Goal: Register for event/course

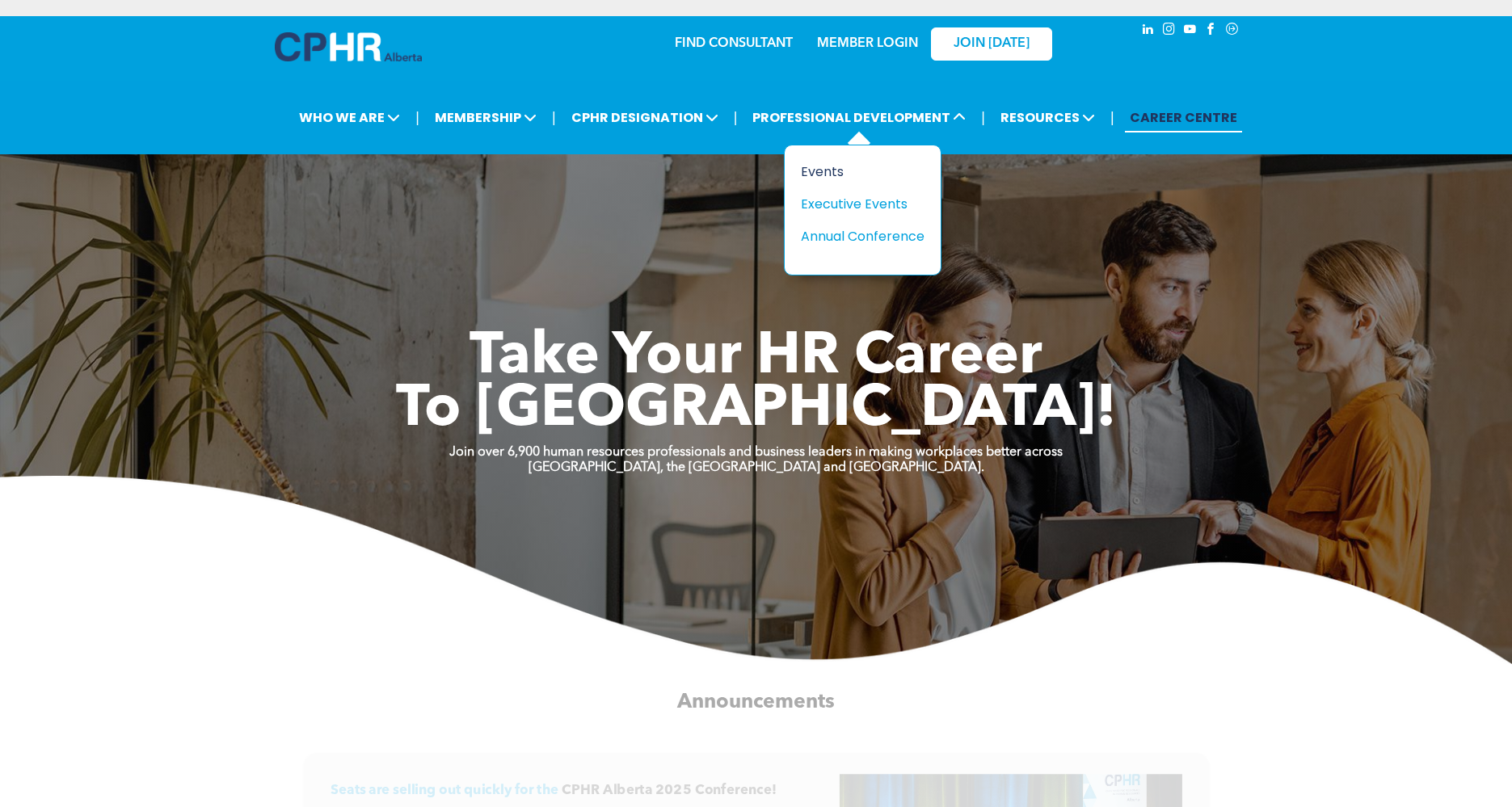
click at [823, 170] on div "Events" at bounding box center [857, 171] width 112 height 20
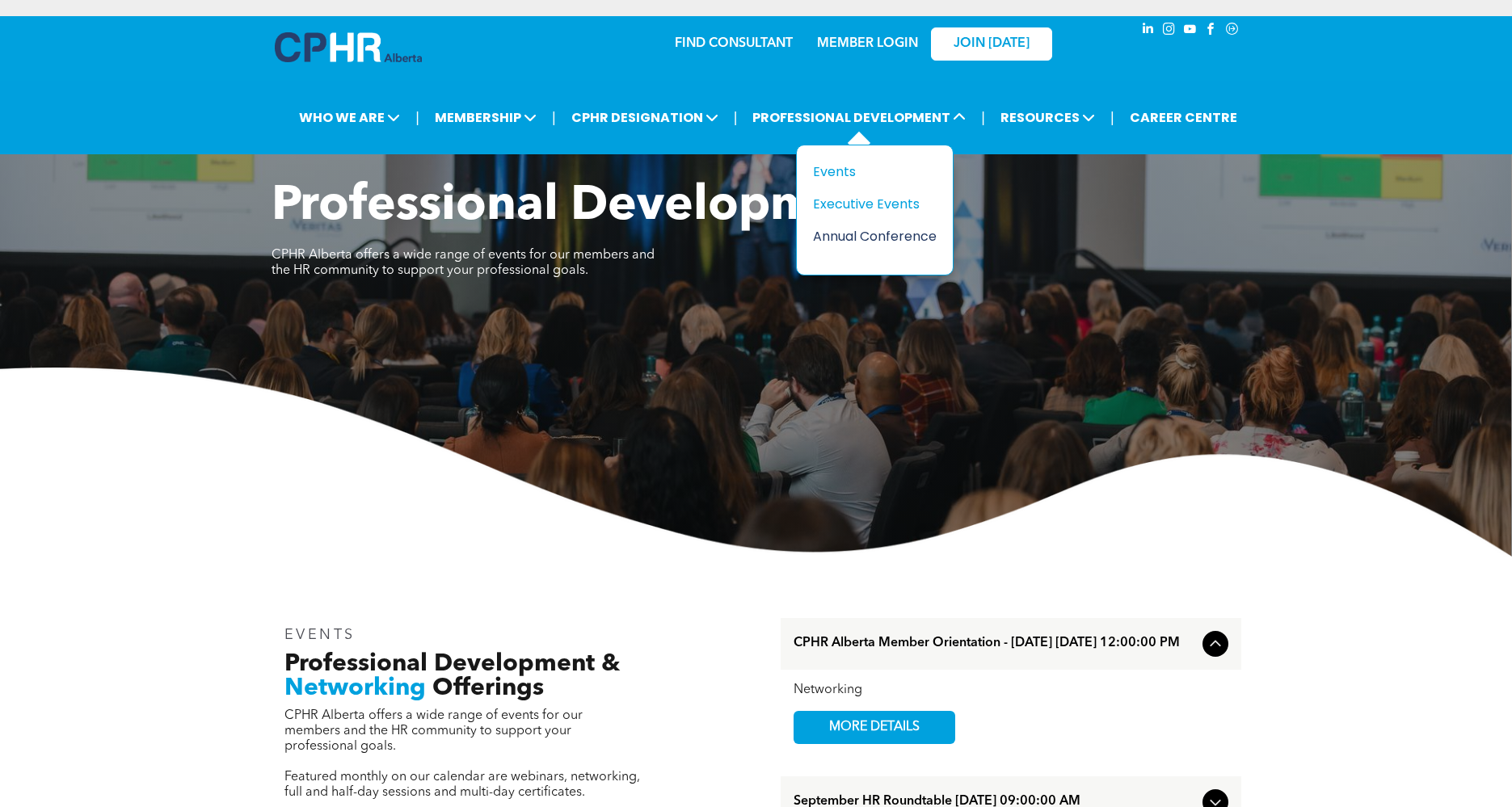
click at [864, 234] on div "Annual Conference" at bounding box center [869, 236] width 112 height 20
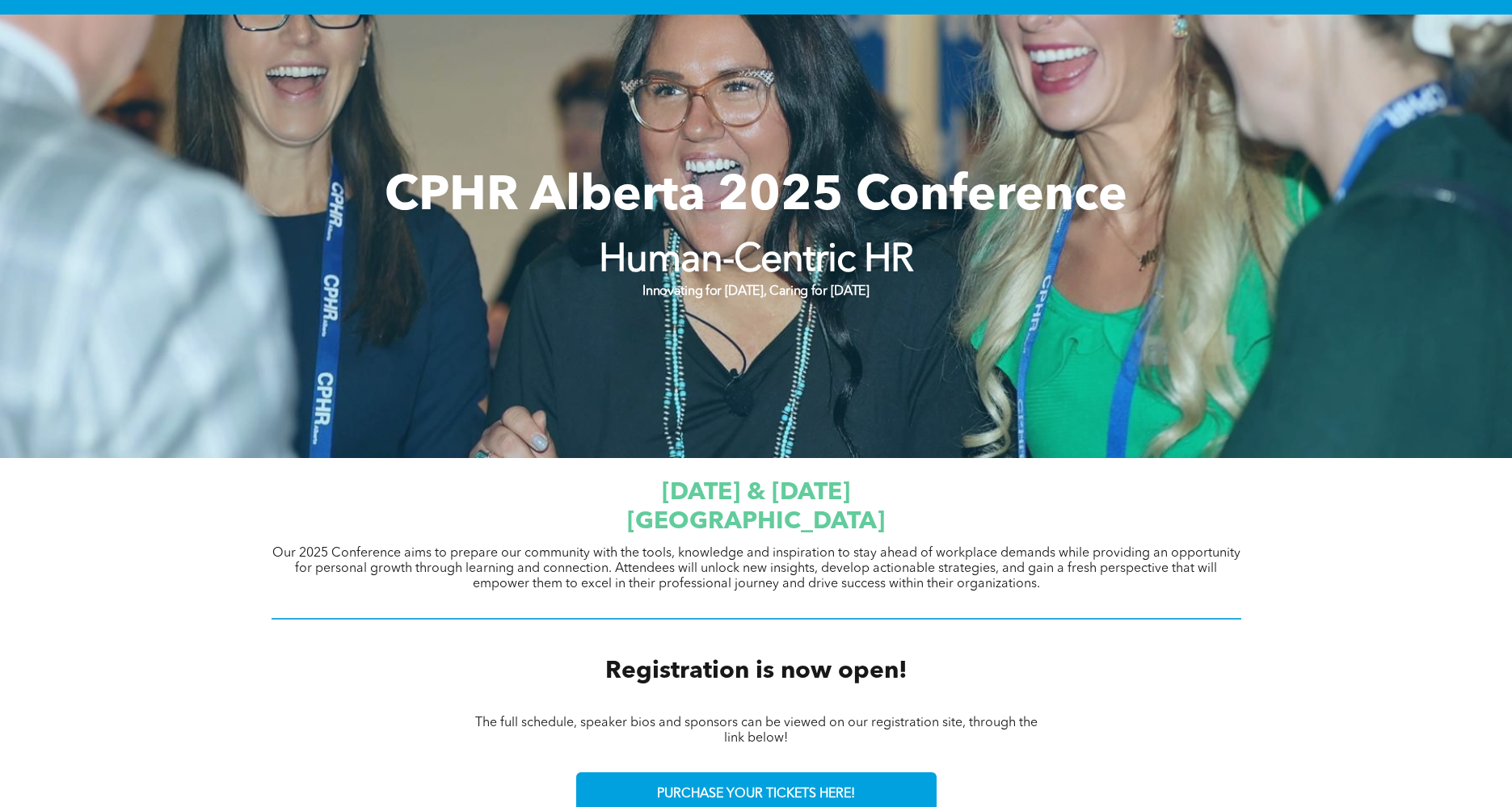
scroll to position [518, 0]
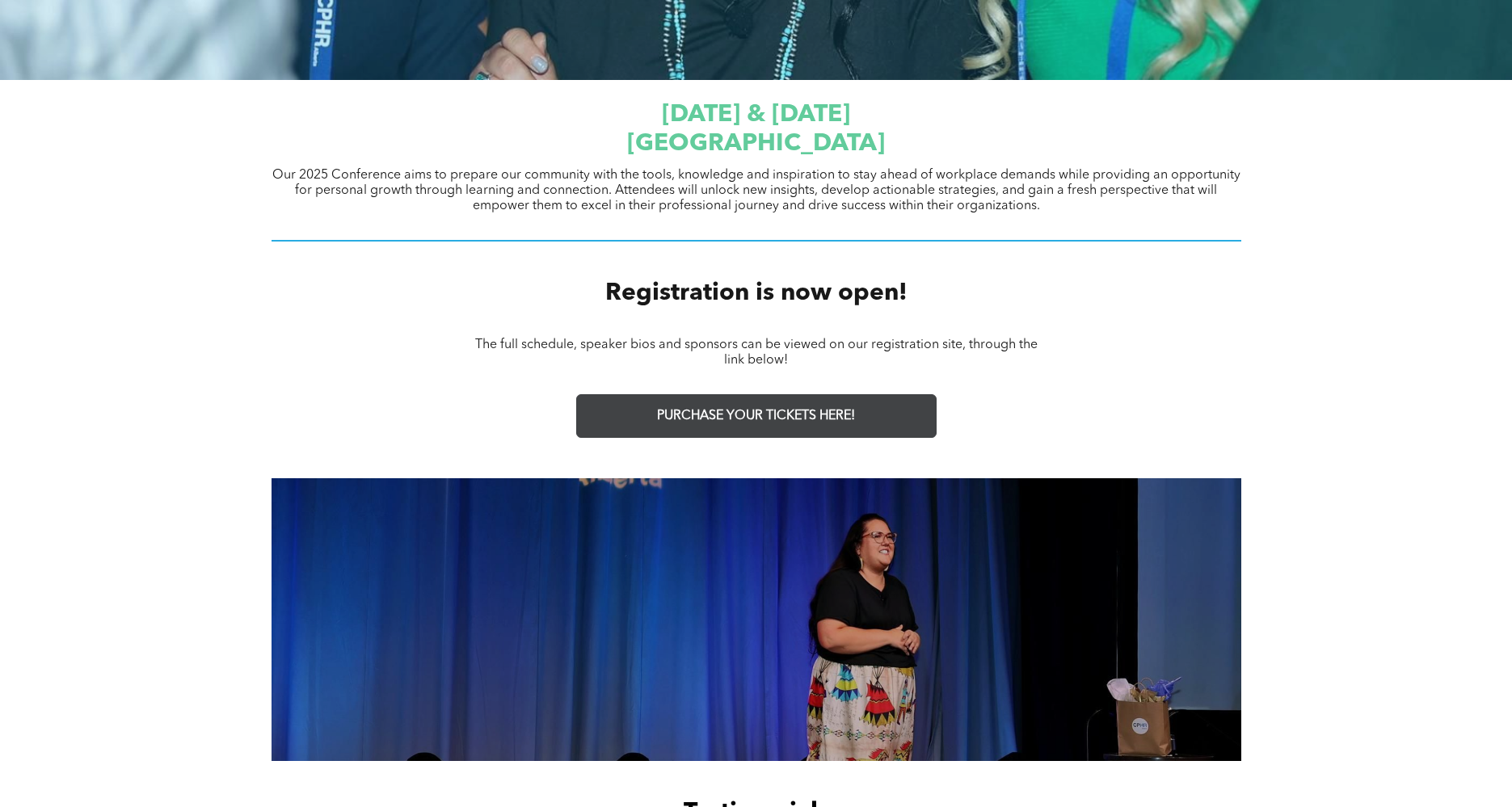
click at [795, 418] on span "PURCHASE YOUR TICKETS HERE!" at bounding box center [756, 417] width 198 height 16
